Goal: Task Accomplishment & Management: Manage account settings

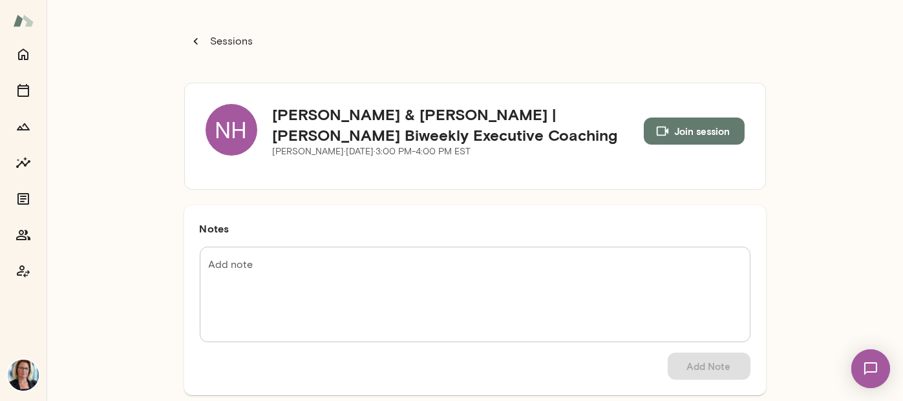
click at [223, 132] on div "NH" at bounding box center [232, 130] width 52 height 52
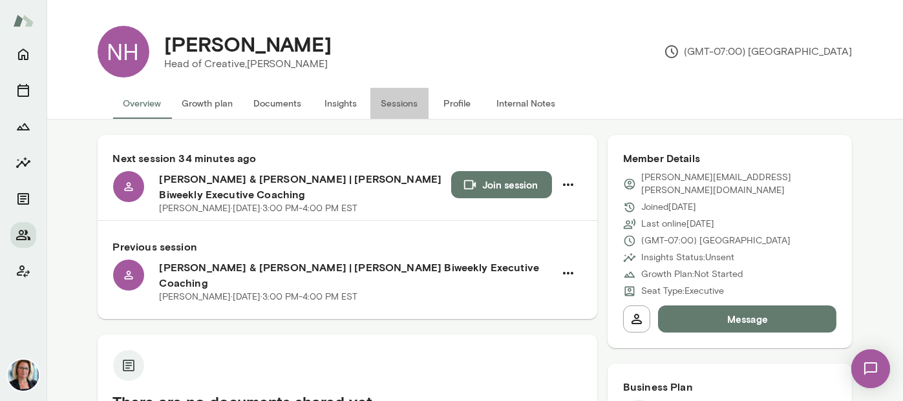
click at [387, 104] on button "Sessions" at bounding box center [399, 103] width 58 height 31
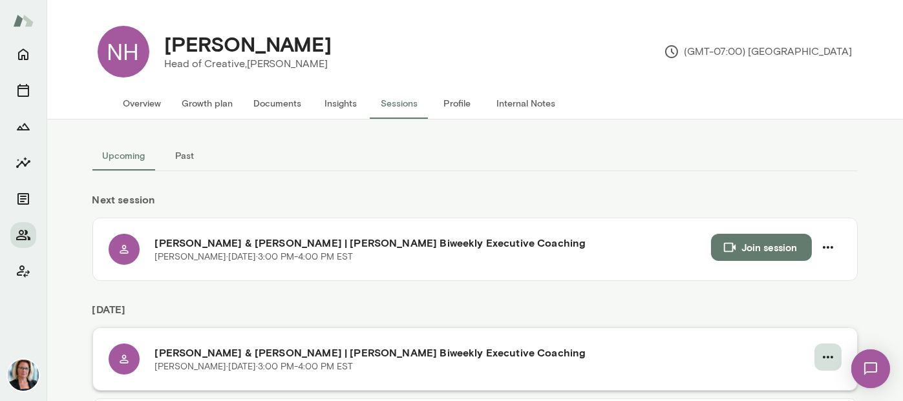
click at [820, 360] on icon "button" at bounding box center [828, 358] width 16 height 16
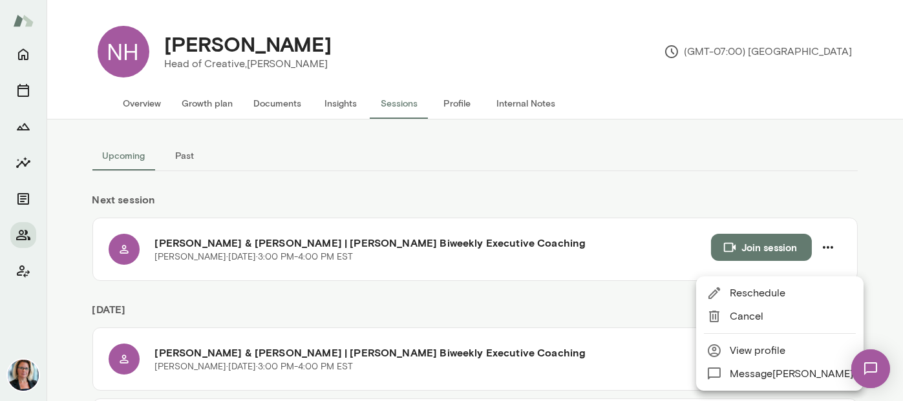
click at [758, 295] on span "Reschedule" at bounding box center [791, 294] width 123 height 16
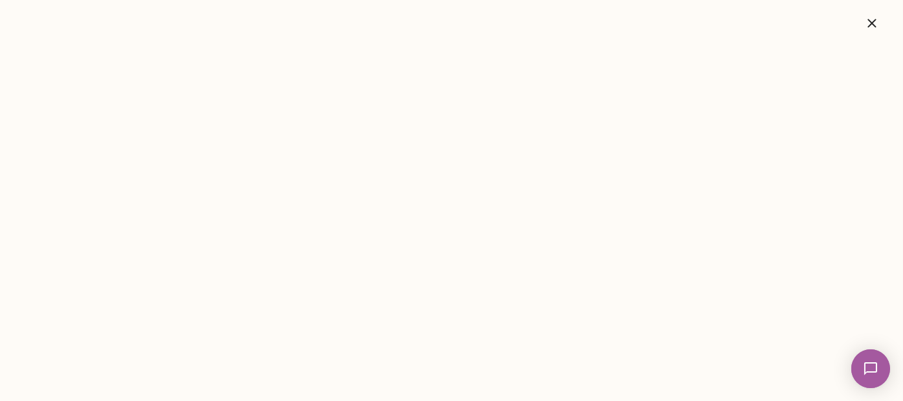
click at [866, 20] on icon "button" at bounding box center [872, 24] width 16 height 16
